Goal: Transaction & Acquisition: Book appointment/travel/reservation

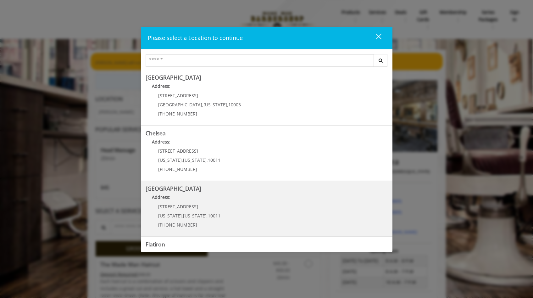
click at [303, 202] on Street "Address:" at bounding box center [266, 199] width 242 height 10
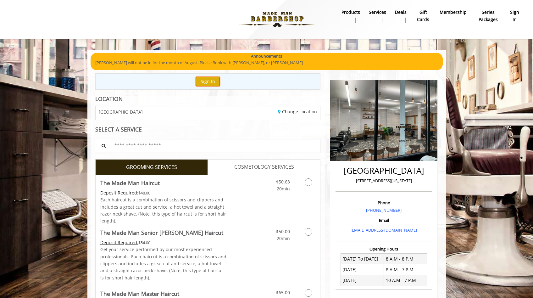
click at [210, 79] on button "Sign In" at bounding box center [208, 81] width 24 height 9
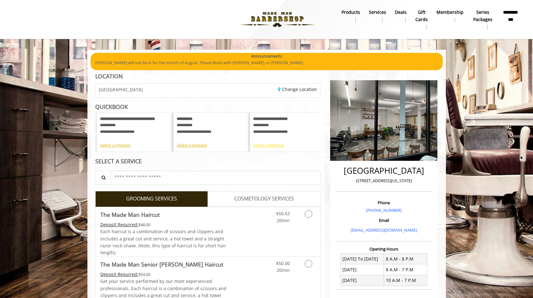
click at [268, 144] on div "Select a timeslot" at bounding box center [287, 145] width 68 height 7
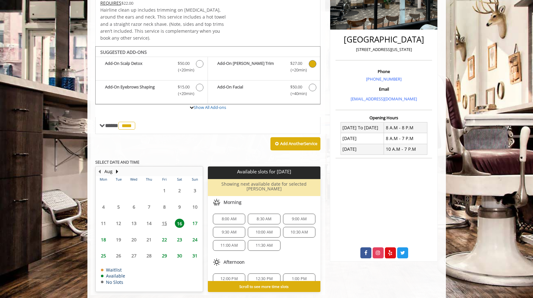
scroll to position [139, 0]
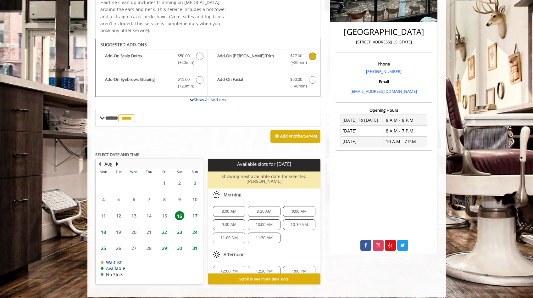
click at [194, 211] on span "17" at bounding box center [194, 215] width 9 height 9
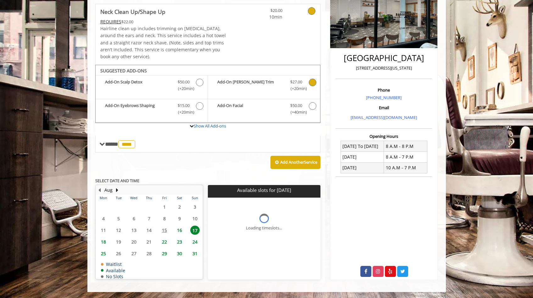
scroll to position [127, 0]
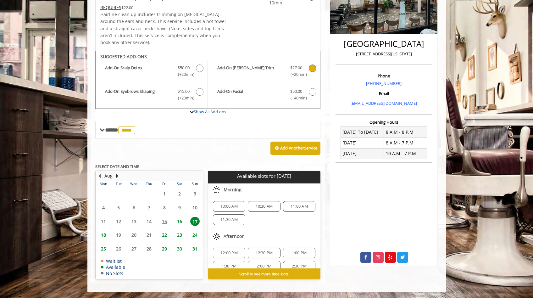
click at [178, 223] on span "16" at bounding box center [179, 220] width 9 height 9
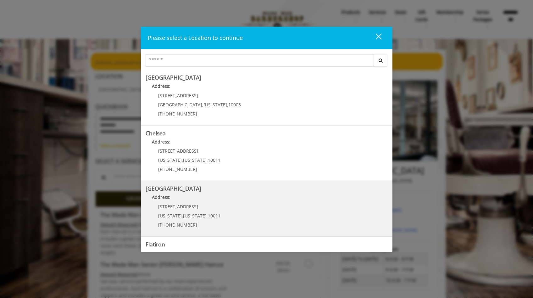
click at [259, 199] on Street "Address:" at bounding box center [266, 199] width 242 height 10
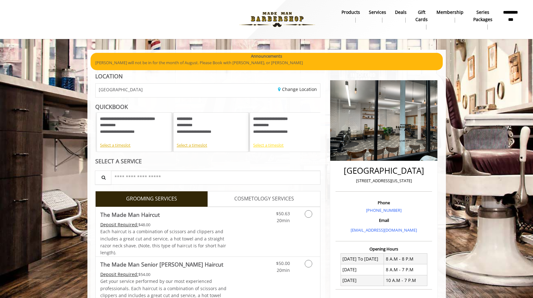
click at [273, 144] on div "Select a timeslot" at bounding box center [287, 145] width 68 height 7
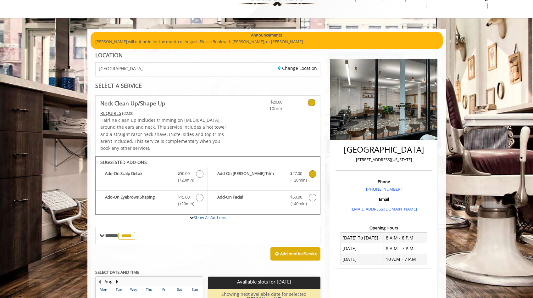
scroll to position [29, 0]
